Goal: Information Seeking & Learning: Learn about a topic

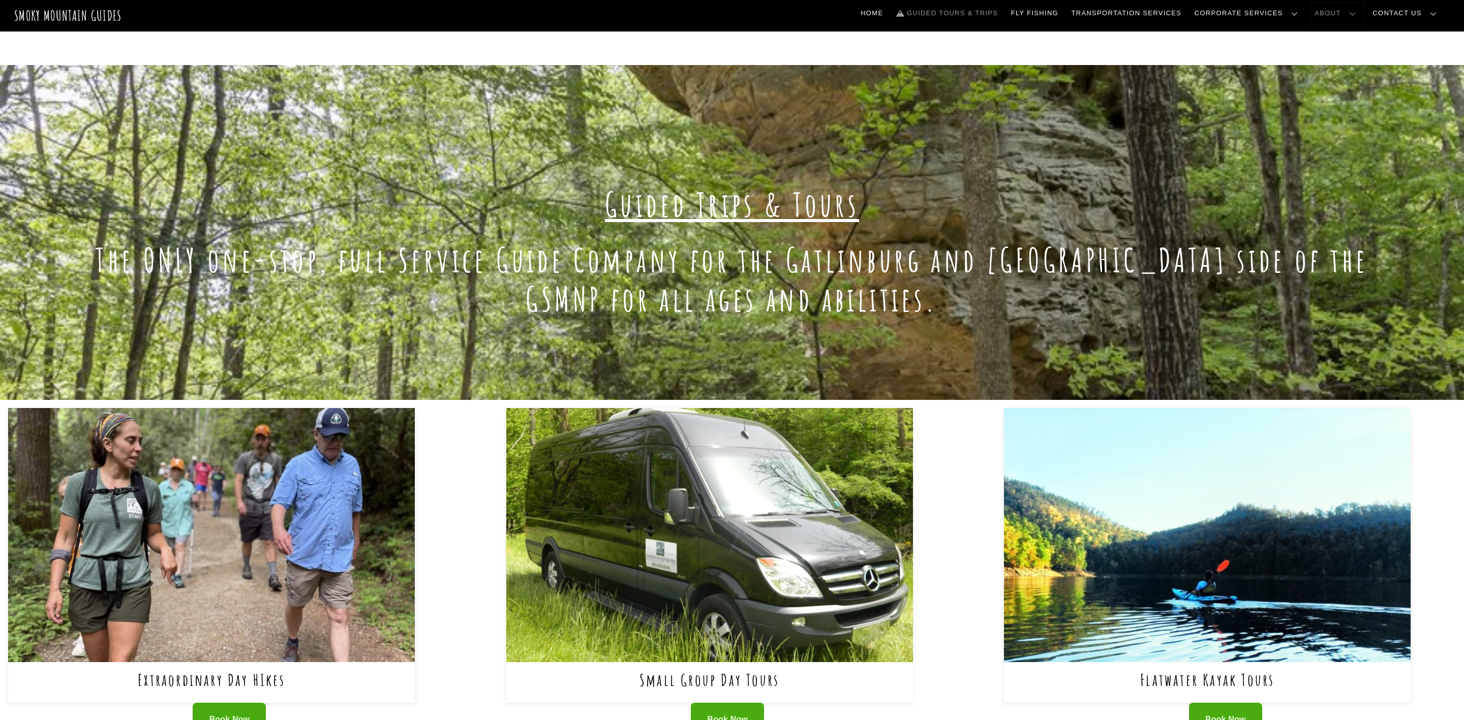
click at [1364, 10] on link "About" at bounding box center [1337, 13] width 53 height 21
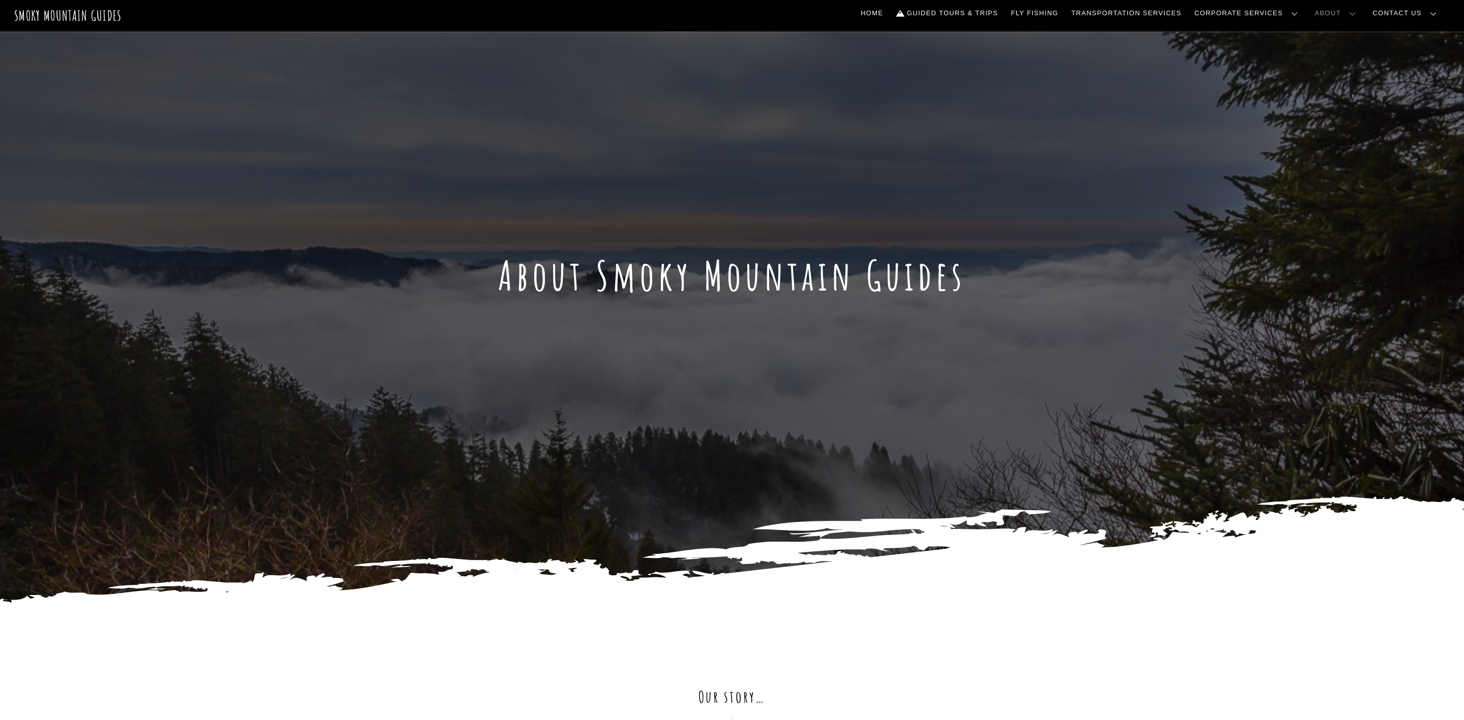
click at [0, 0] on link "Our Story" at bounding box center [0, 0] width 0 height 0
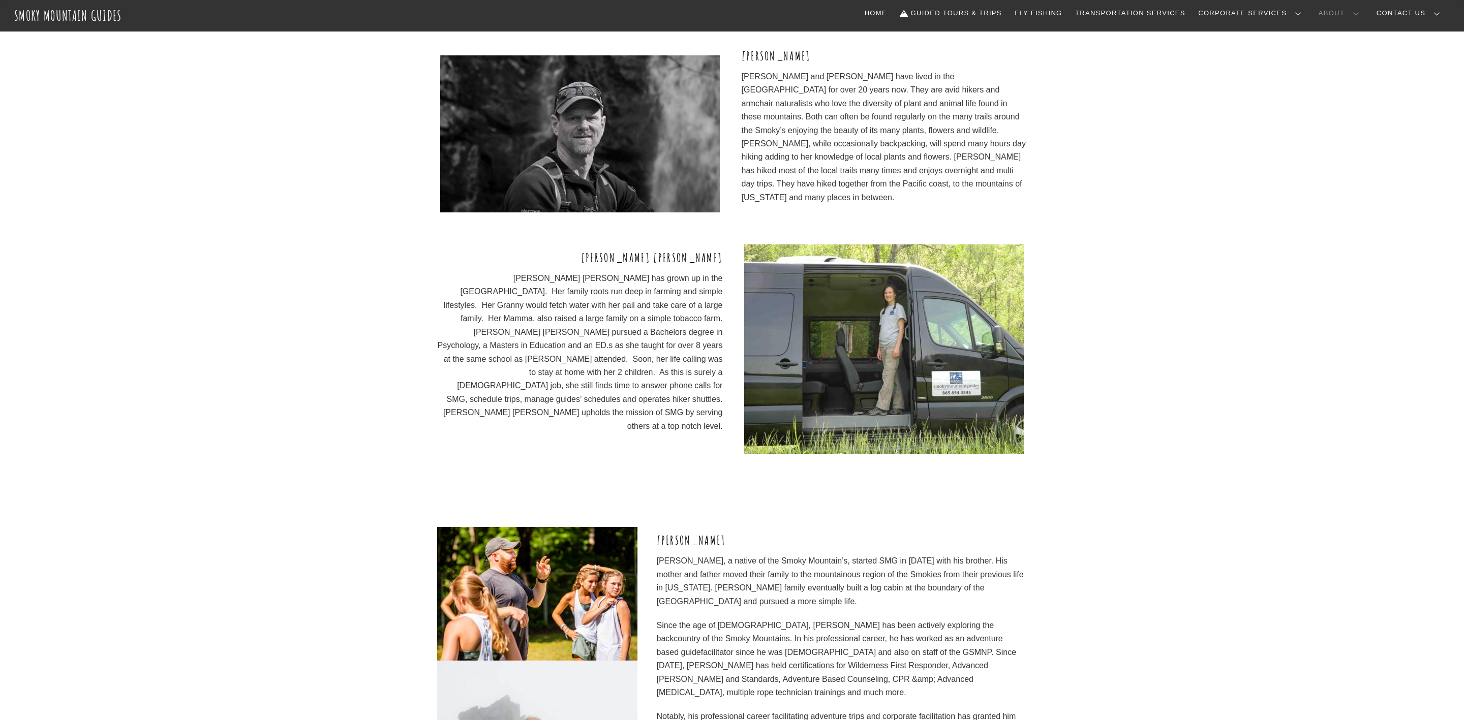
scroll to position [1836, 0]
